Goal: Information Seeking & Learning: Compare options

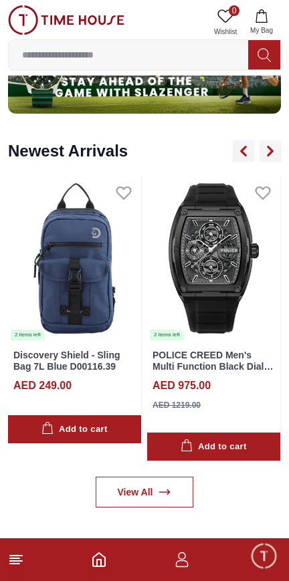
scroll to position [950, 0]
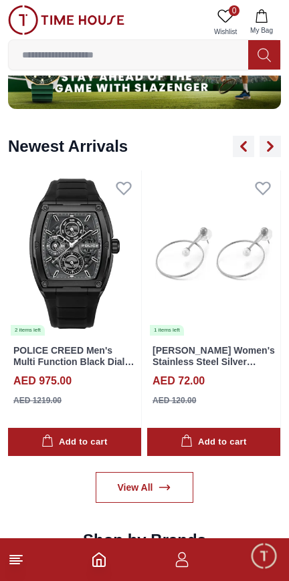
click at [98, 235] on img at bounding box center [74, 253] width 133 height 166
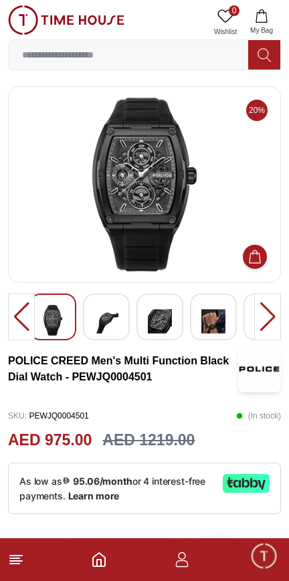
click at [123, 305] on div at bounding box center [106, 316] width 47 height 47
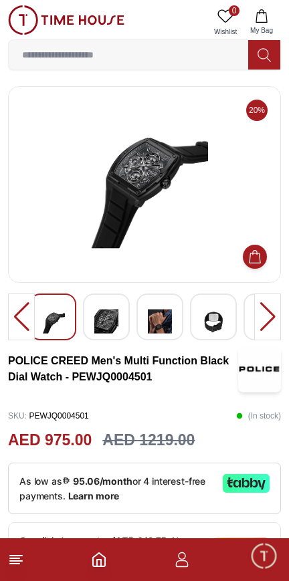
click at [98, 311] on img at bounding box center [106, 321] width 24 height 33
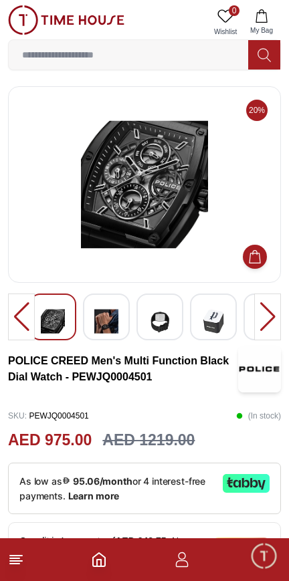
click at [142, 317] on div at bounding box center [159, 316] width 47 height 47
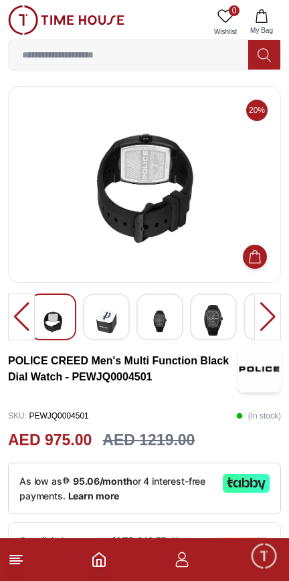
click at [101, 311] on img at bounding box center [106, 321] width 24 height 33
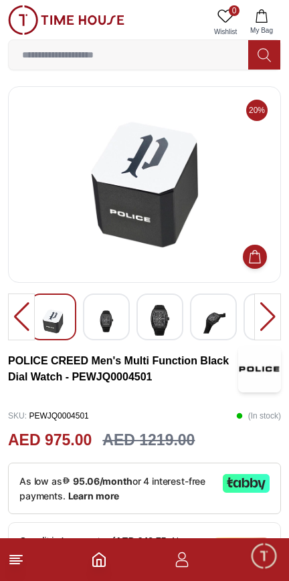
click at [103, 313] on img at bounding box center [106, 321] width 24 height 33
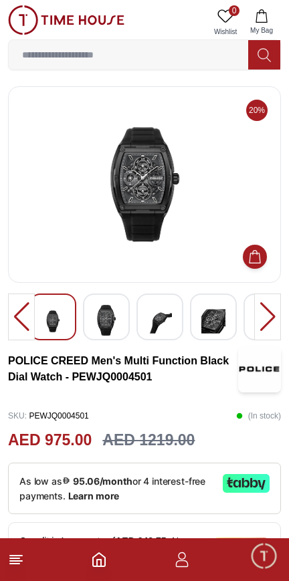
click at [112, 308] on img at bounding box center [106, 320] width 24 height 31
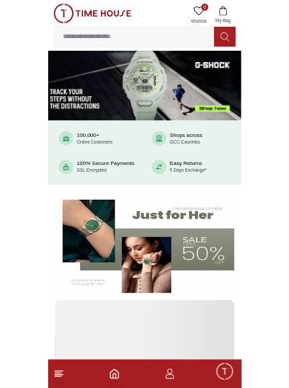
scroll to position [950, 0]
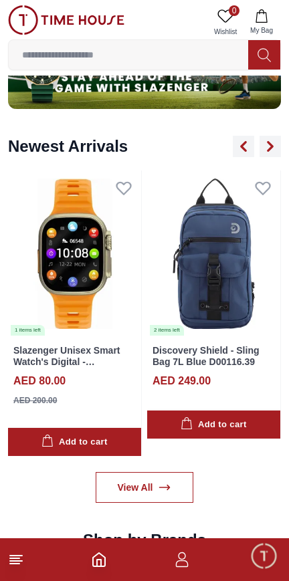
click at [51, 54] on input at bounding box center [128, 54] width 239 height 27
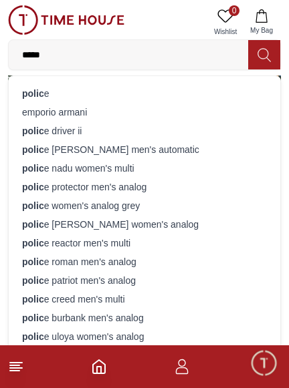
type input "******"
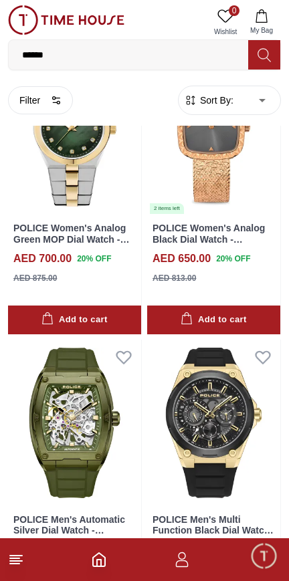
scroll to position [2512, 0]
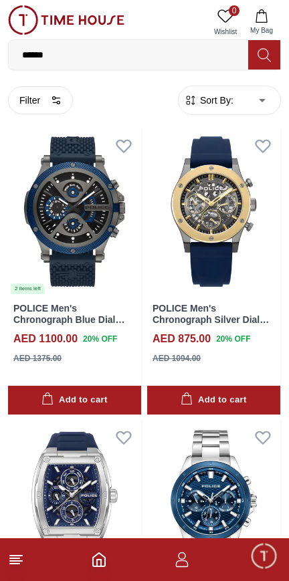
scroll to position [2939, 0]
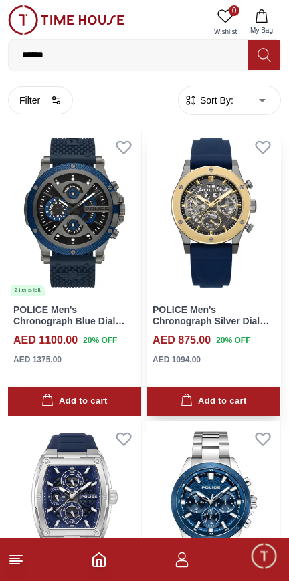
click at [182, 239] on img at bounding box center [213, 213] width 133 height 166
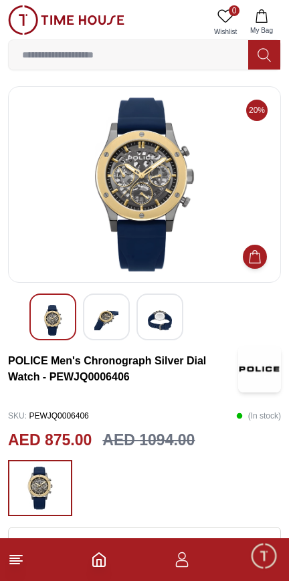
click at [115, 306] on img at bounding box center [106, 320] width 24 height 31
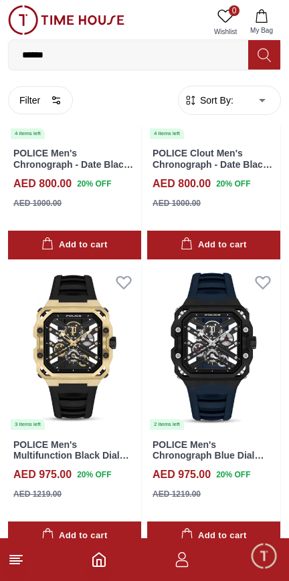
scroll to position [5410, 0]
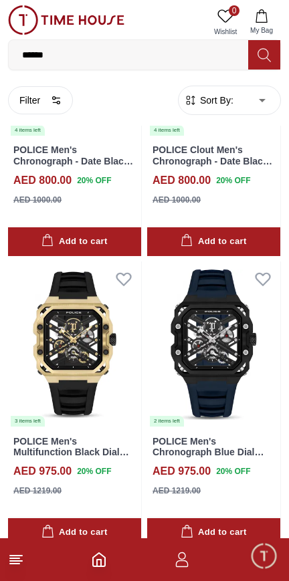
scroll to position [2512, 0]
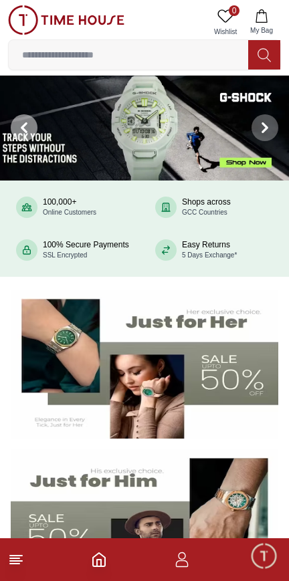
click at [20, 122] on icon at bounding box center [24, 127] width 11 height 11
